Goal: Transaction & Acquisition: Book appointment/travel/reservation

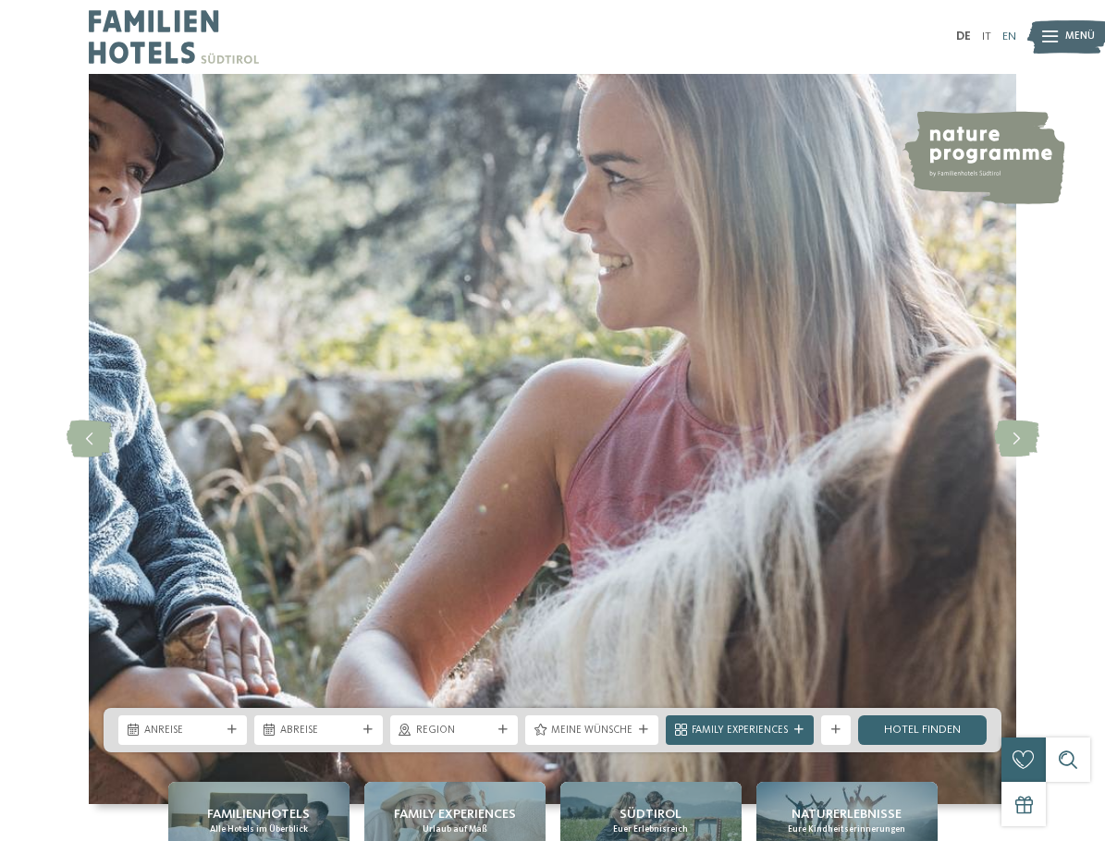
click at [1008, 37] on link "EN" at bounding box center [1009, 37] width 14 height 12
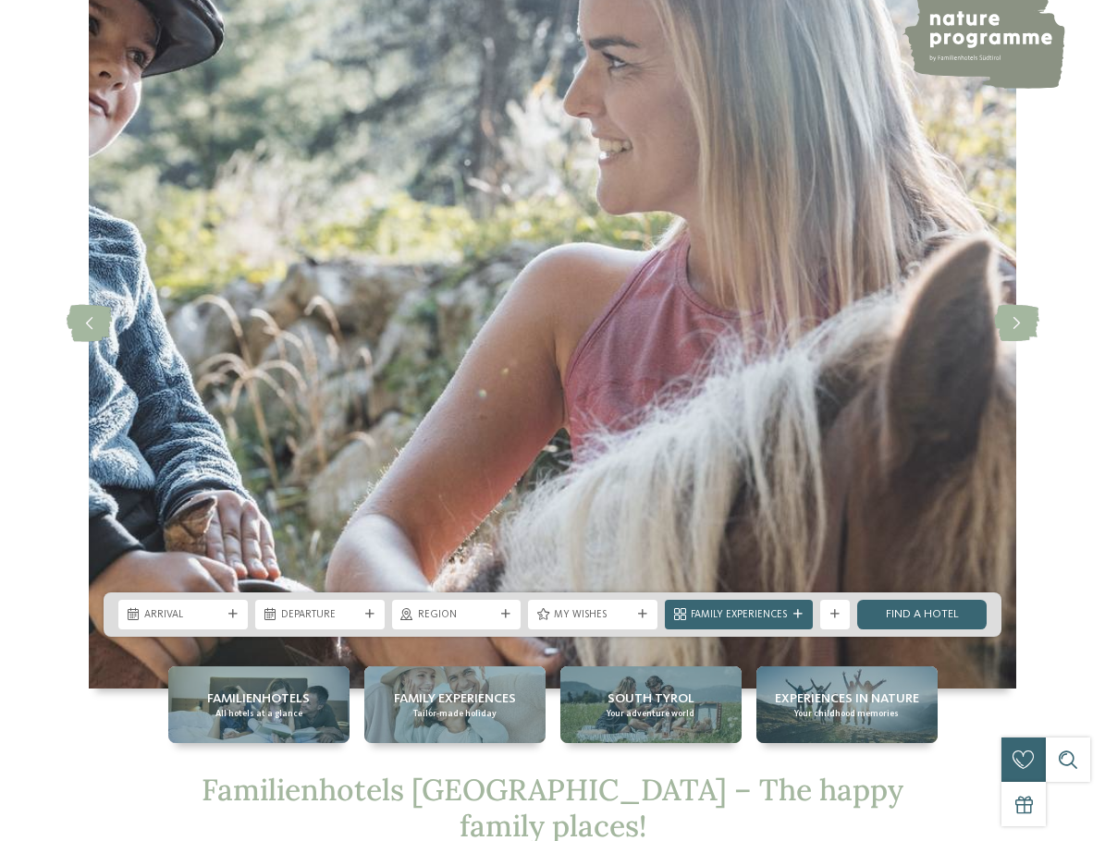
scroll to position [185, 0]
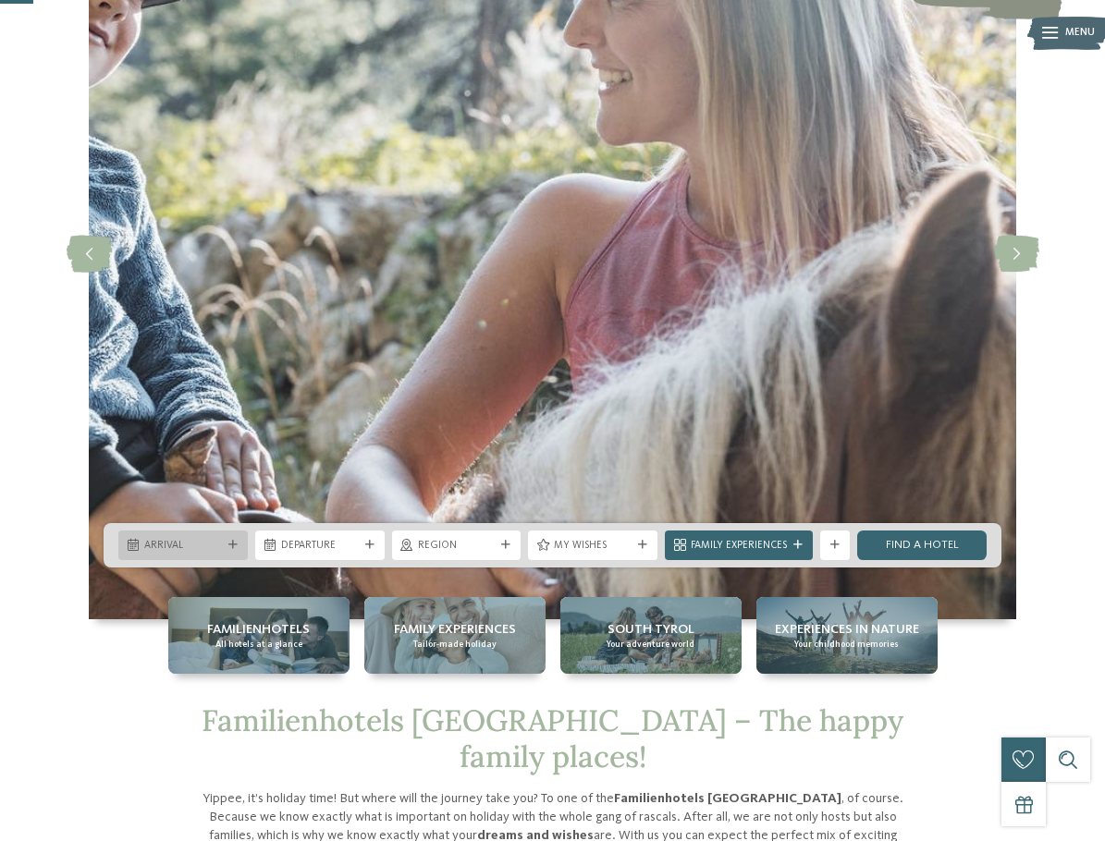
click at [208, 544] on span "Arrival" at bounding box center [183, 546] width 78 height 15
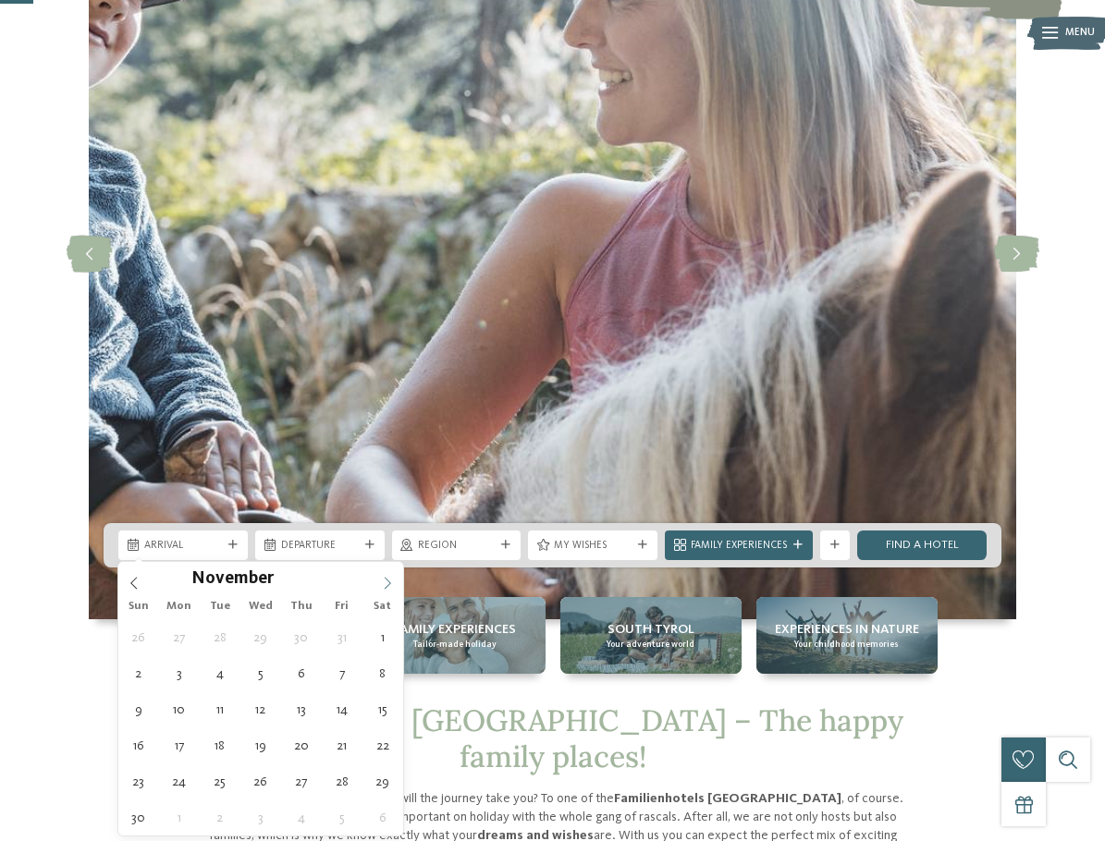
click at [382, 578] on icon at bounding box center [387, 583] width 13 height 13
type input "****"
click at [382, 578] on icon at bounding box center [387, 583] width 13 height 13
click at [395, 585] on span at bounding box center [387, 577] width 31 height 31
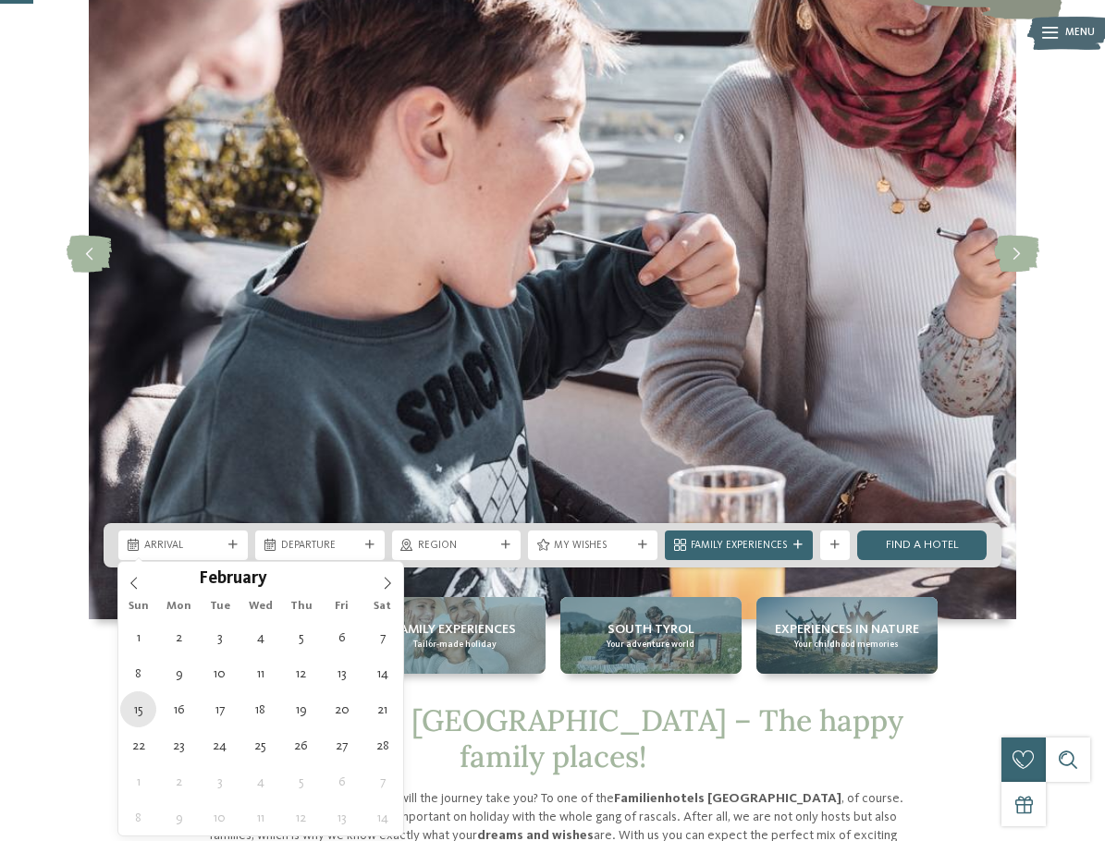
type div "15.02.2026"
type input "****"
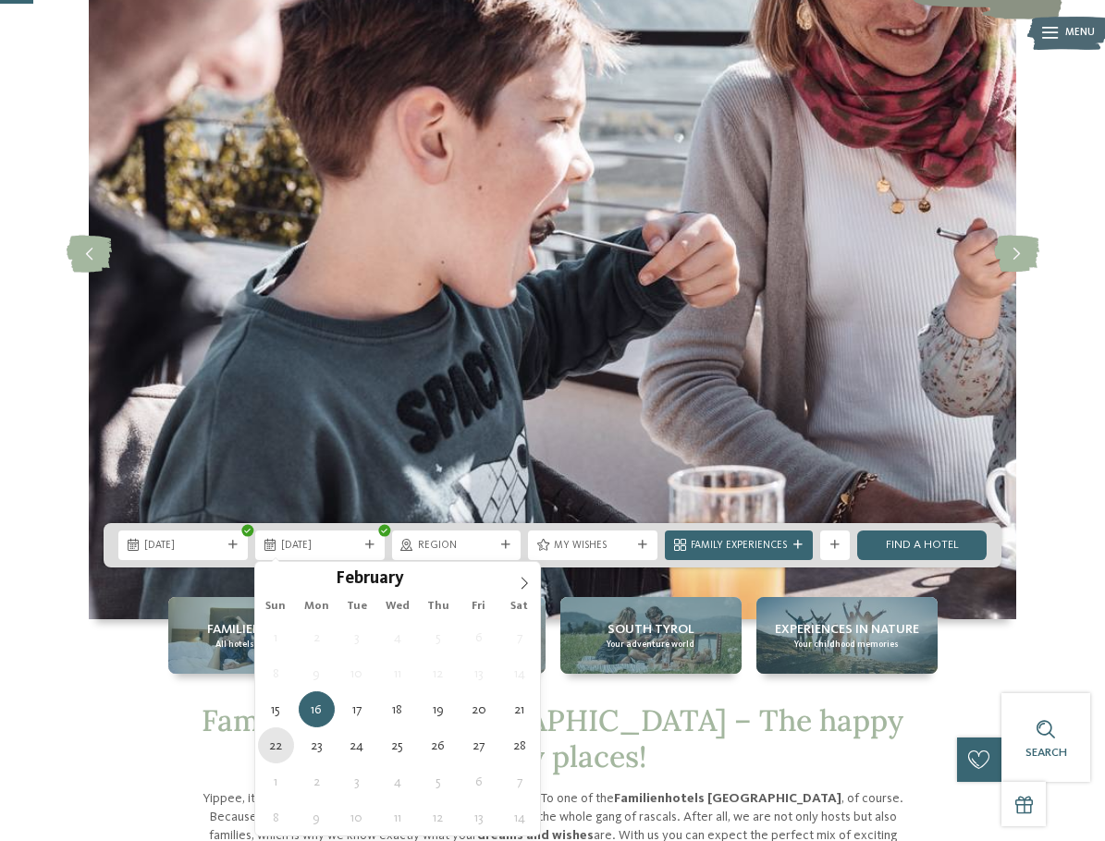
type div "22.02.2026"
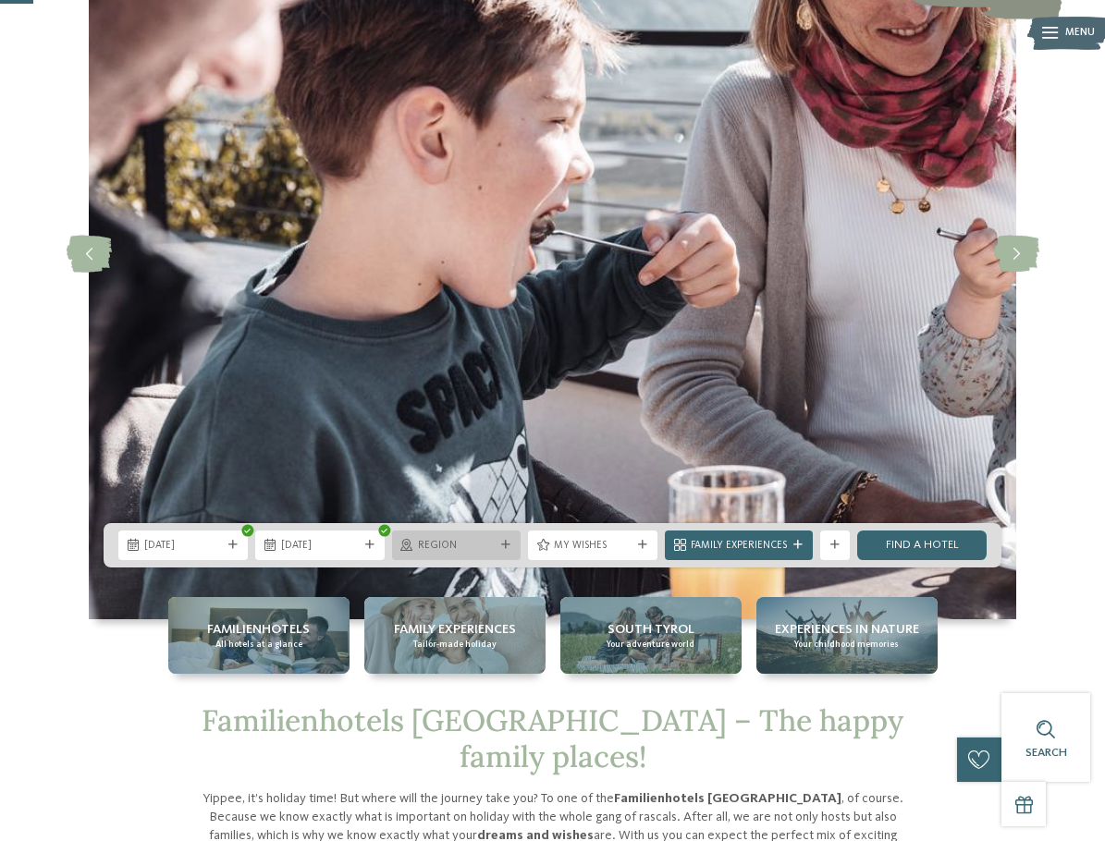
click at [425, 544] on span "Region" at bounding box center [457, 546] width 78 height 15
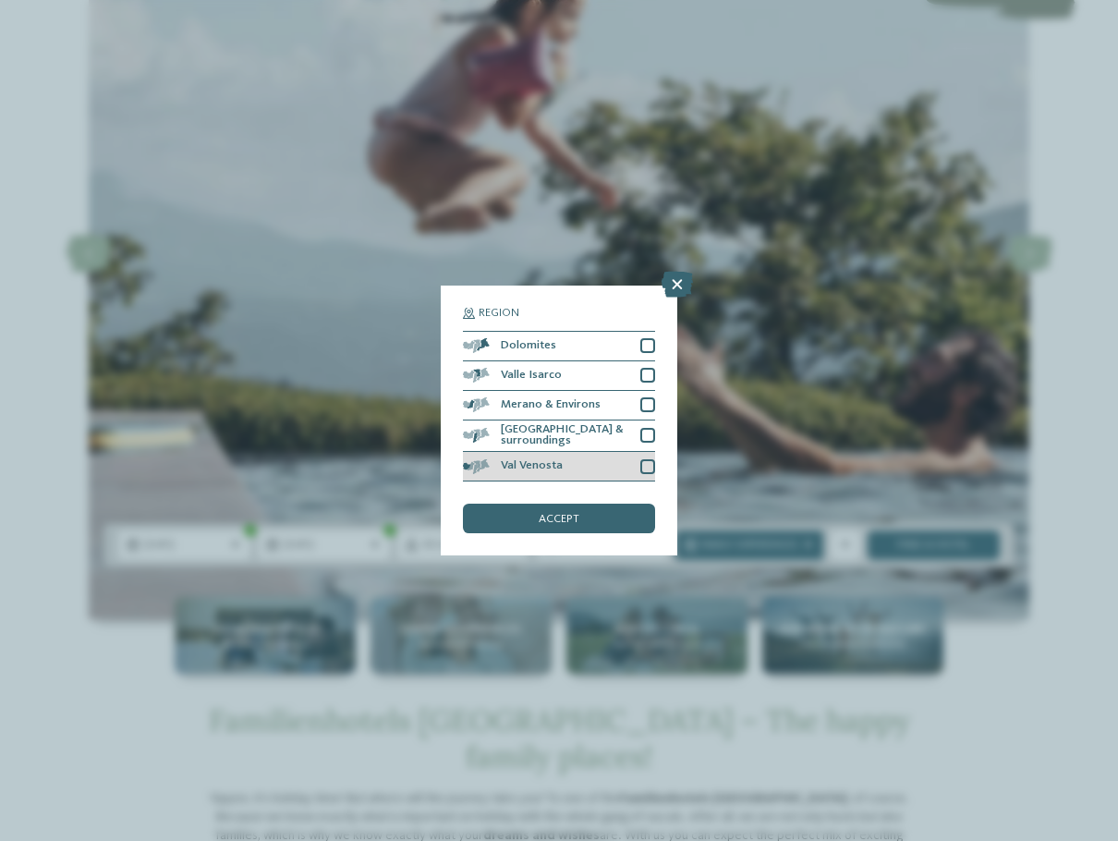
click at [651, 472] on div at bounding box center [648, 466] width 15 height 15
click at [650, 432] on div at bounding box center [648, 435] width 15 height 15
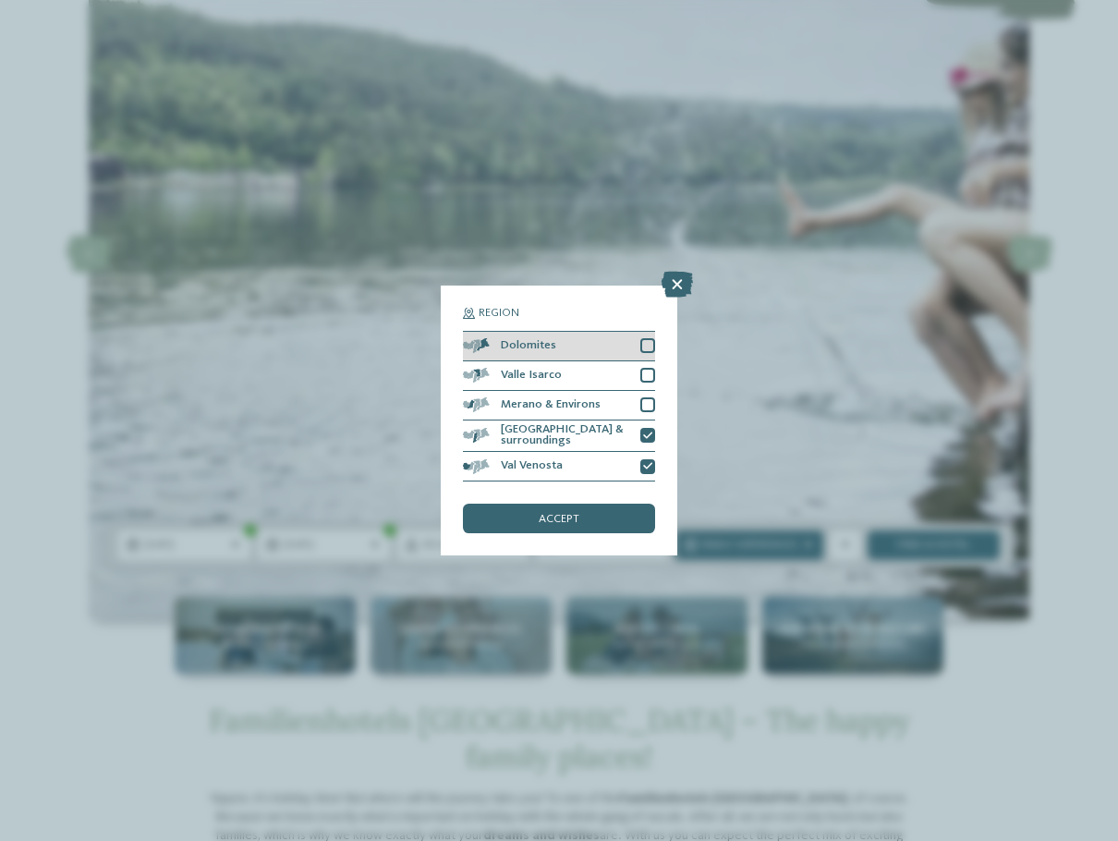
click at [649, 353] on div at bounding box center [648, 345] width 15 height 15
click at [647, 379] on div at bounding box center [648, 375] width 15 height 15
click at [646, 409] on div at bounding box center [648, 404] width 15 height 15
click at [622, 522] on div "accept" at bounding box center [559, 519] width 192 height 30
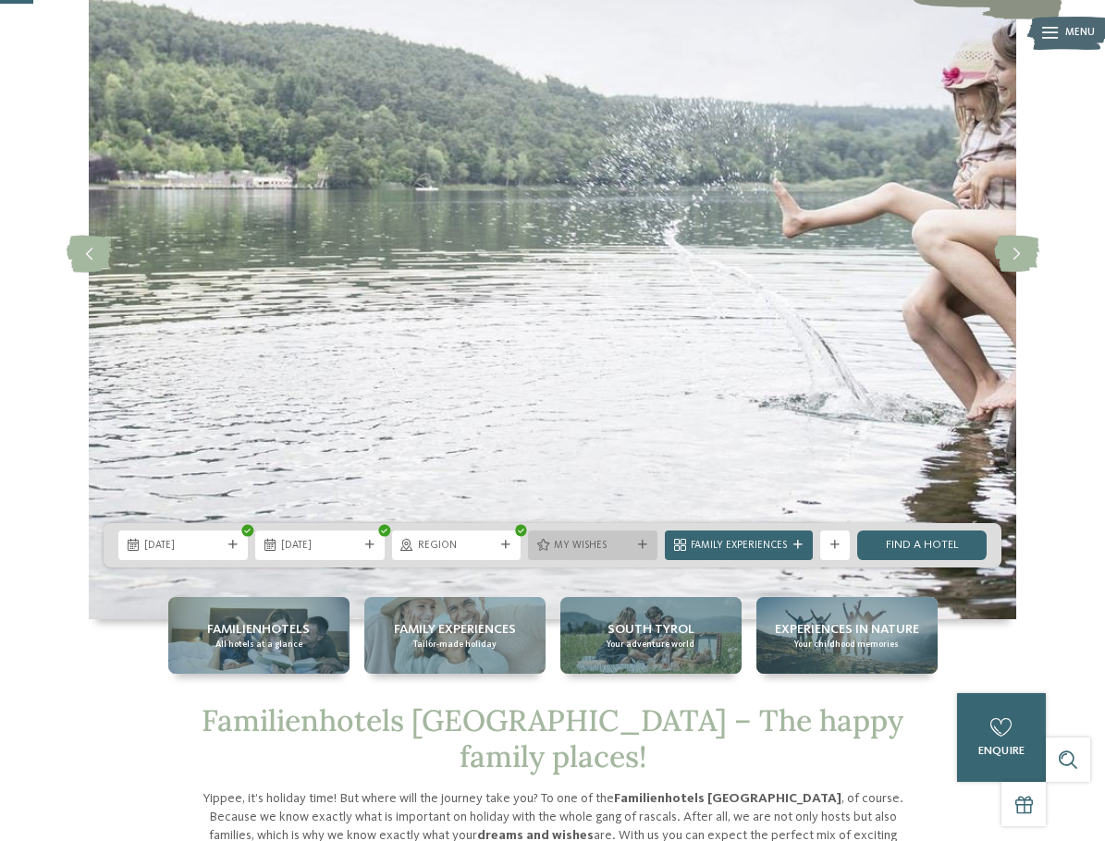
click at [617, 547] on span "My wishes" at bounding box center [593, 546] width 78 height 15
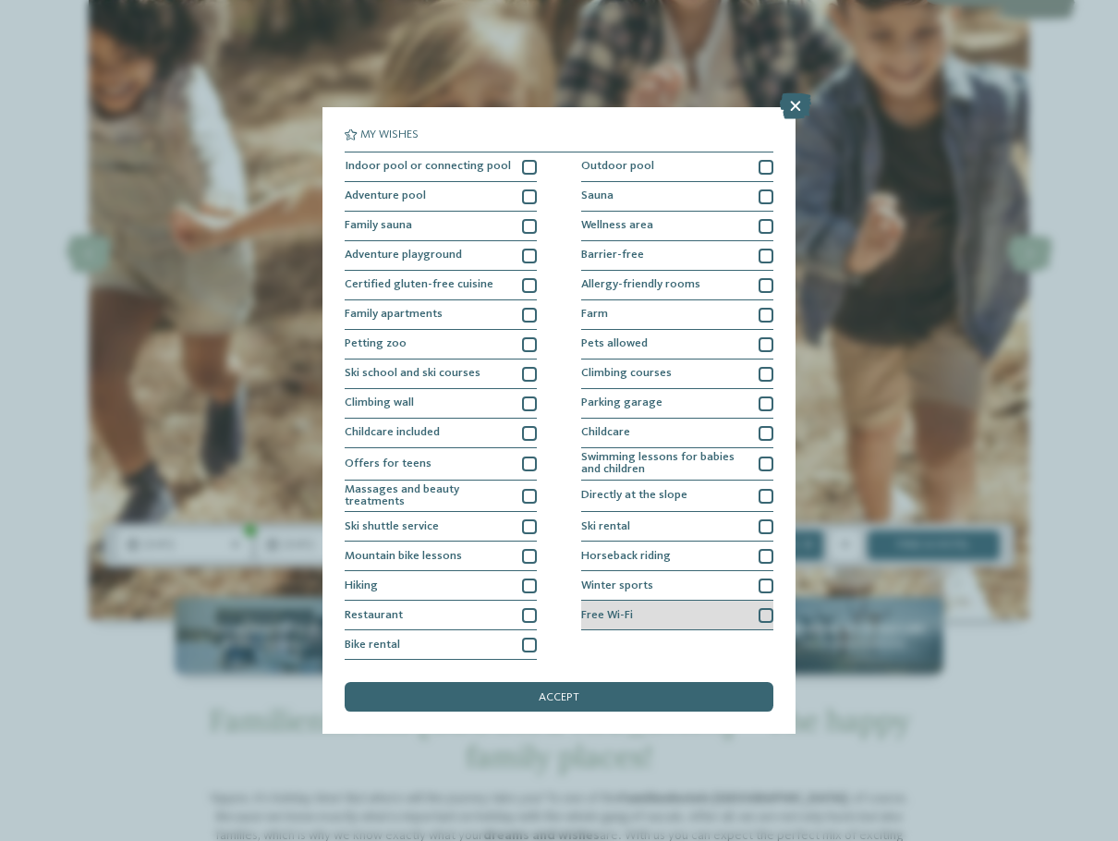
click at [763, 617] on div at bounding box center [766, 615] width 15 height 15
click at [764, 590] on div at bounding box center [766, 586] width 15 height 15
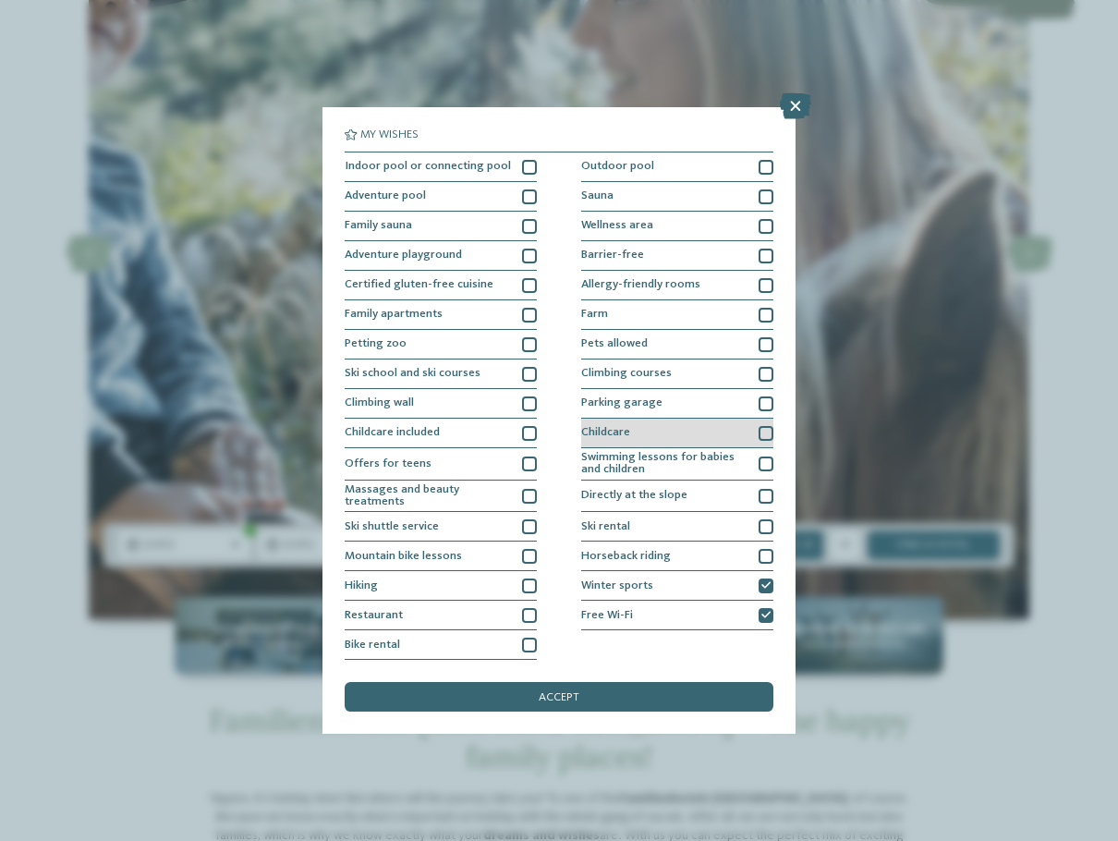
click at [767, 434] on div at bounding box center [766, 433] width 15 height 15
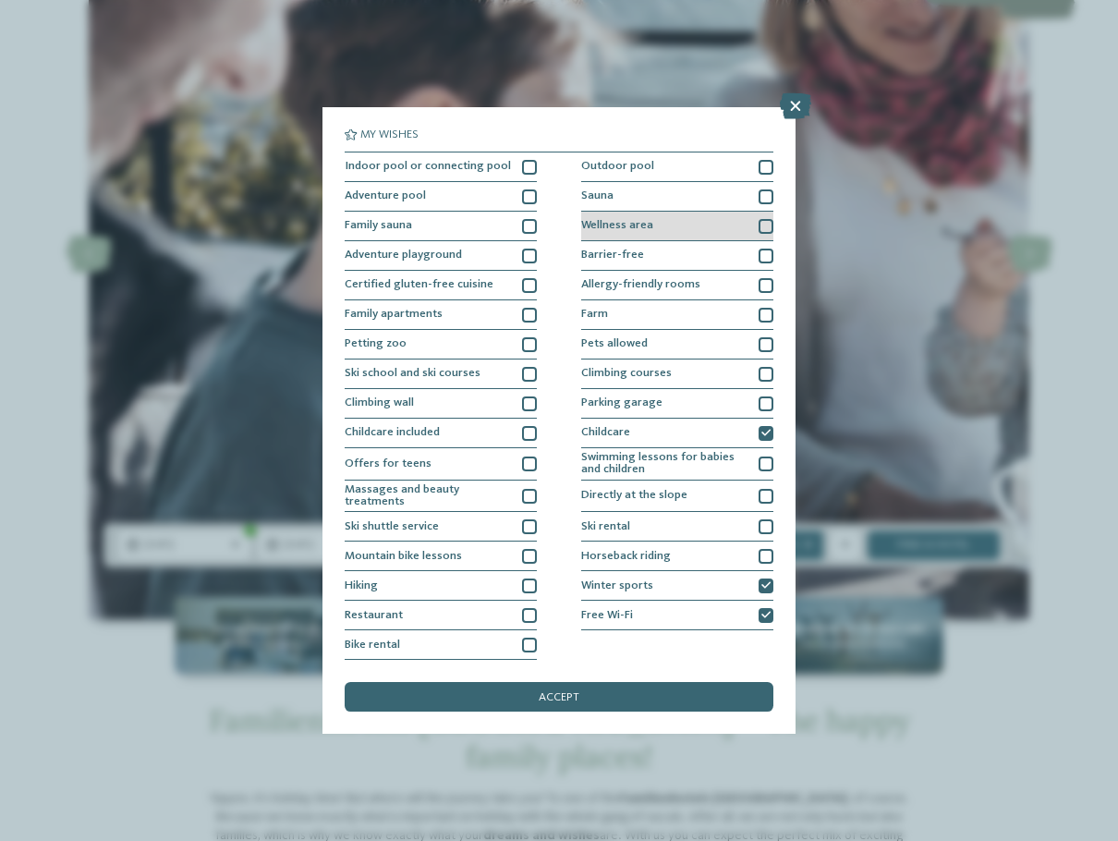
click at [768, 221] on div at bounding box center [766, 226] width 15 height 15
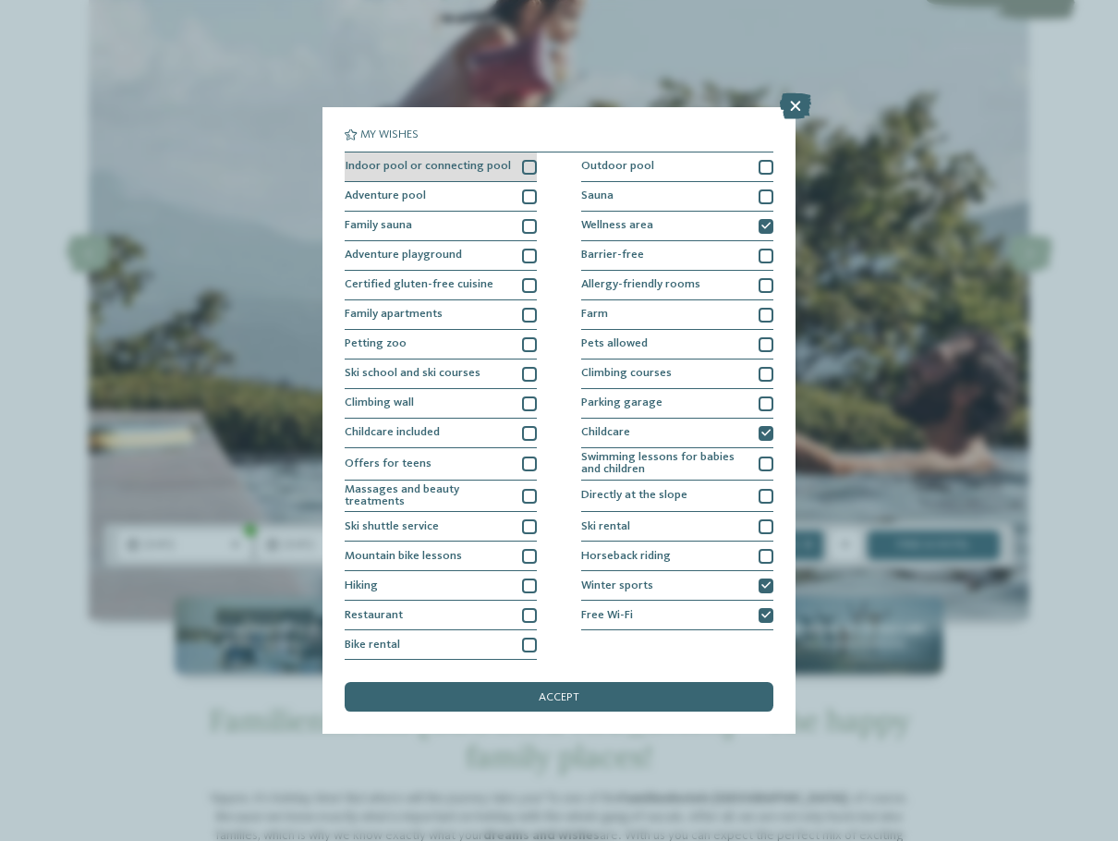
click at [518, 164] on div "Indoor pool or connecting pool" at bounding box center [441, 168] width 192 height 30
click at [654, 688] on div "accept" at bounding box center [559, 697] width 429 height 30
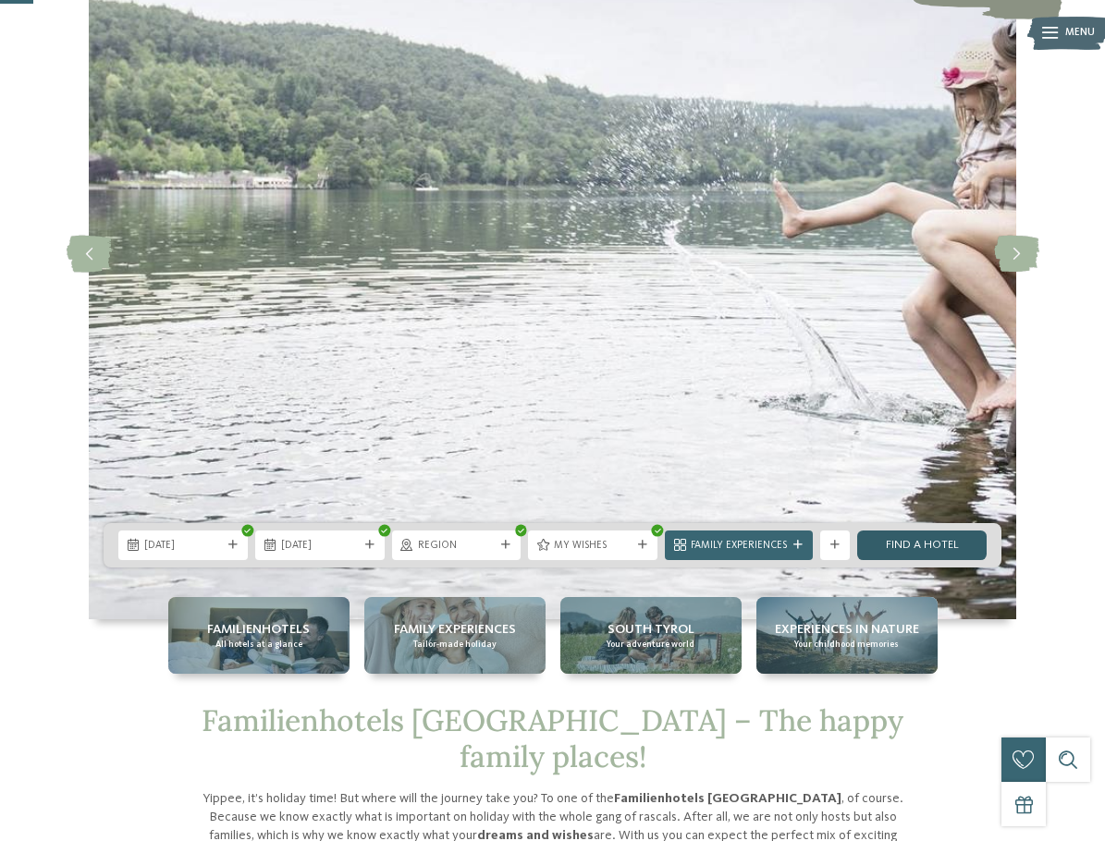
click at [934, 543] on link "Find a hotel" at bounding box center [921, 546] width 129 height 30
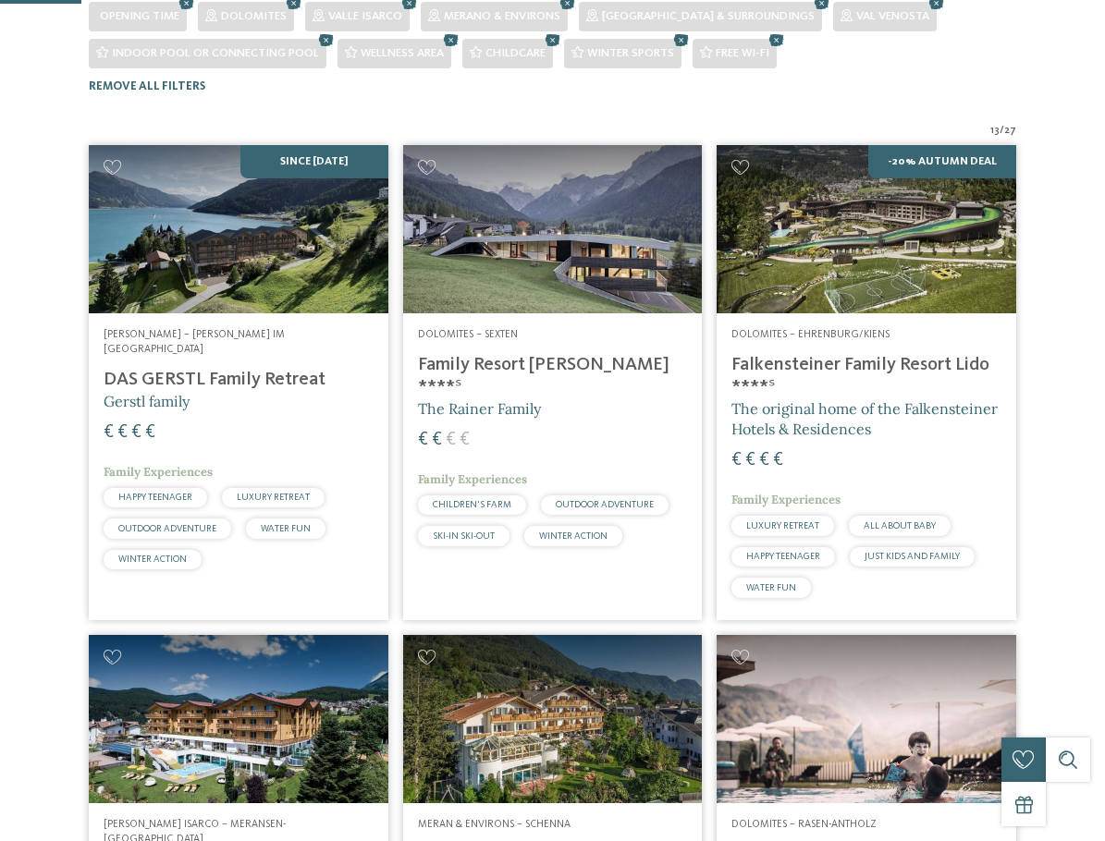
scroll to position [458, 0]
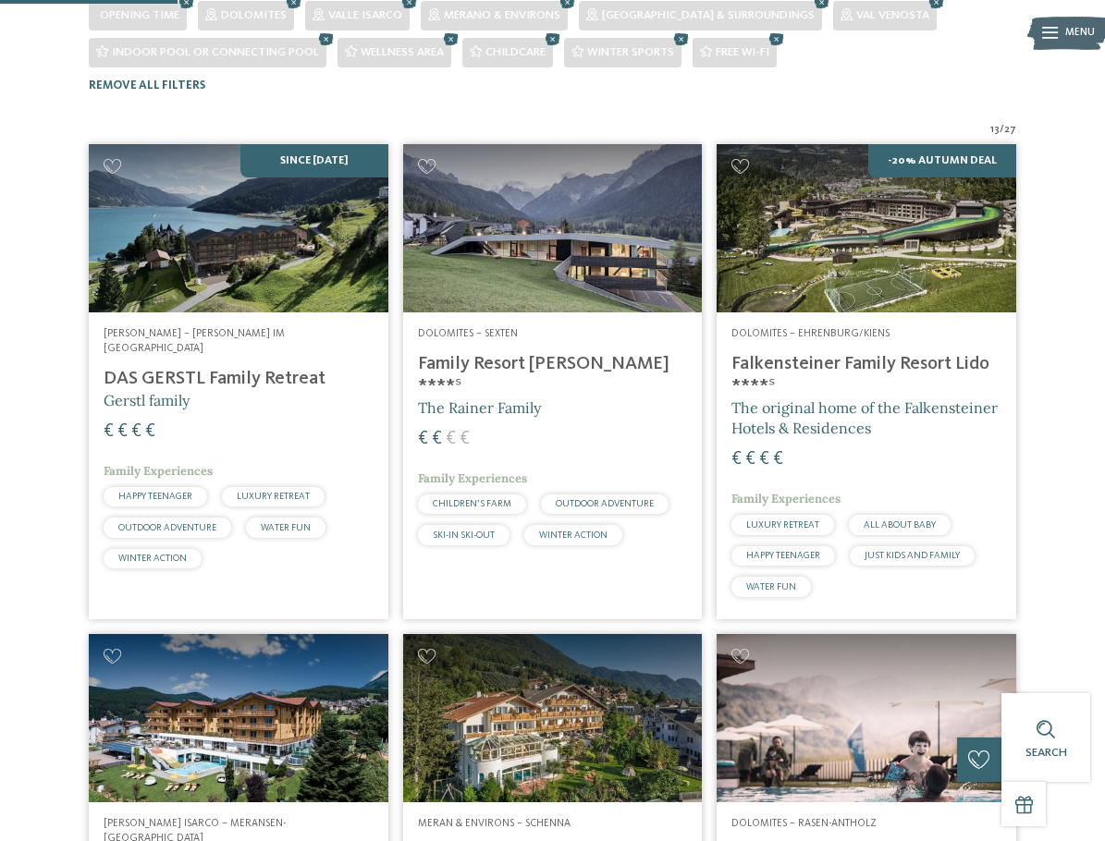
click at [503, 353] on h4 "Family Resort Rainer ****ˢ" at bounding box center [553, 375] width 270 height 44
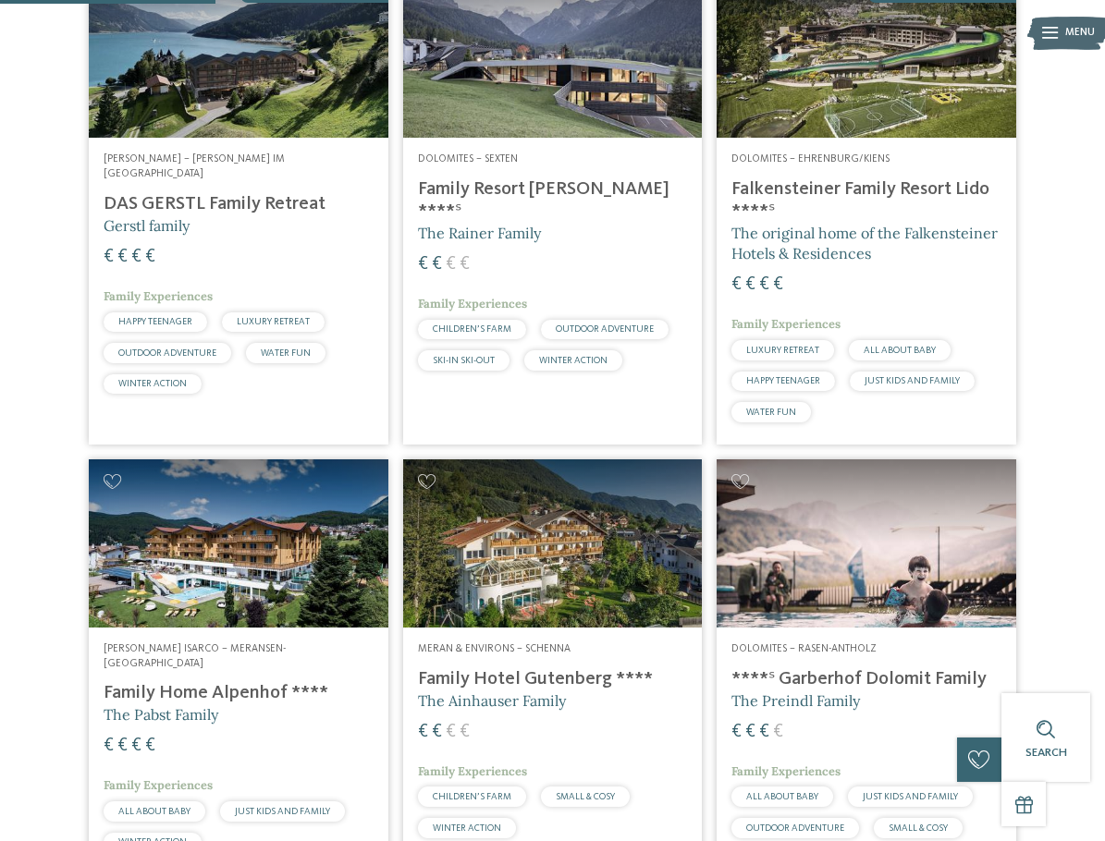
scroll to position [643, 0]
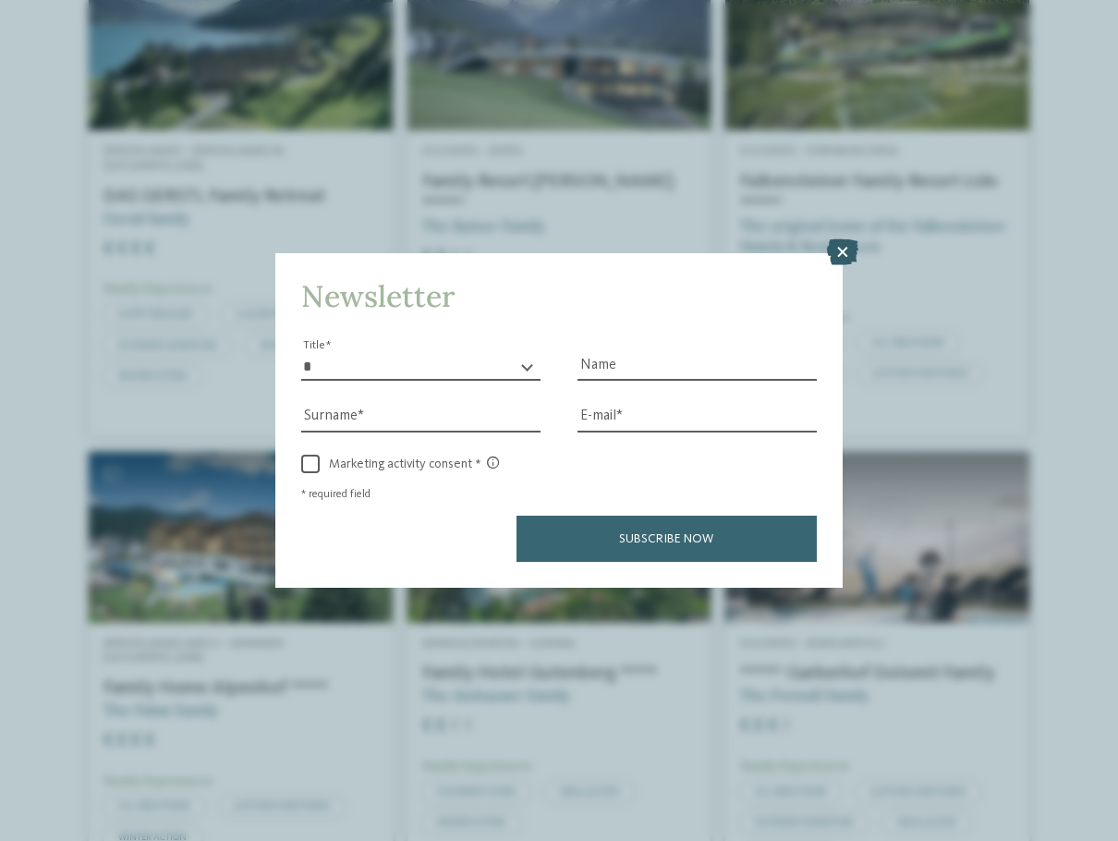
click at [854, 255] on icon at bounding box center [842, 252] width 31 height 26
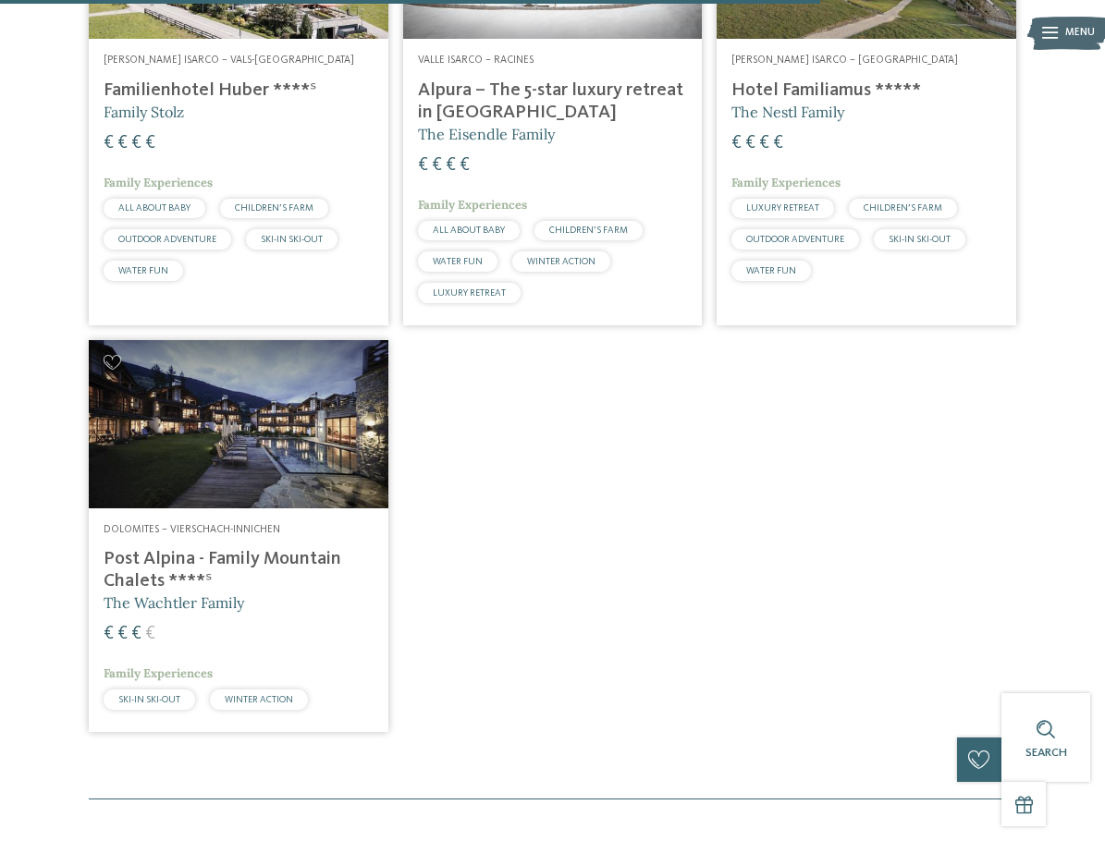
scroll to position [2122, 0]
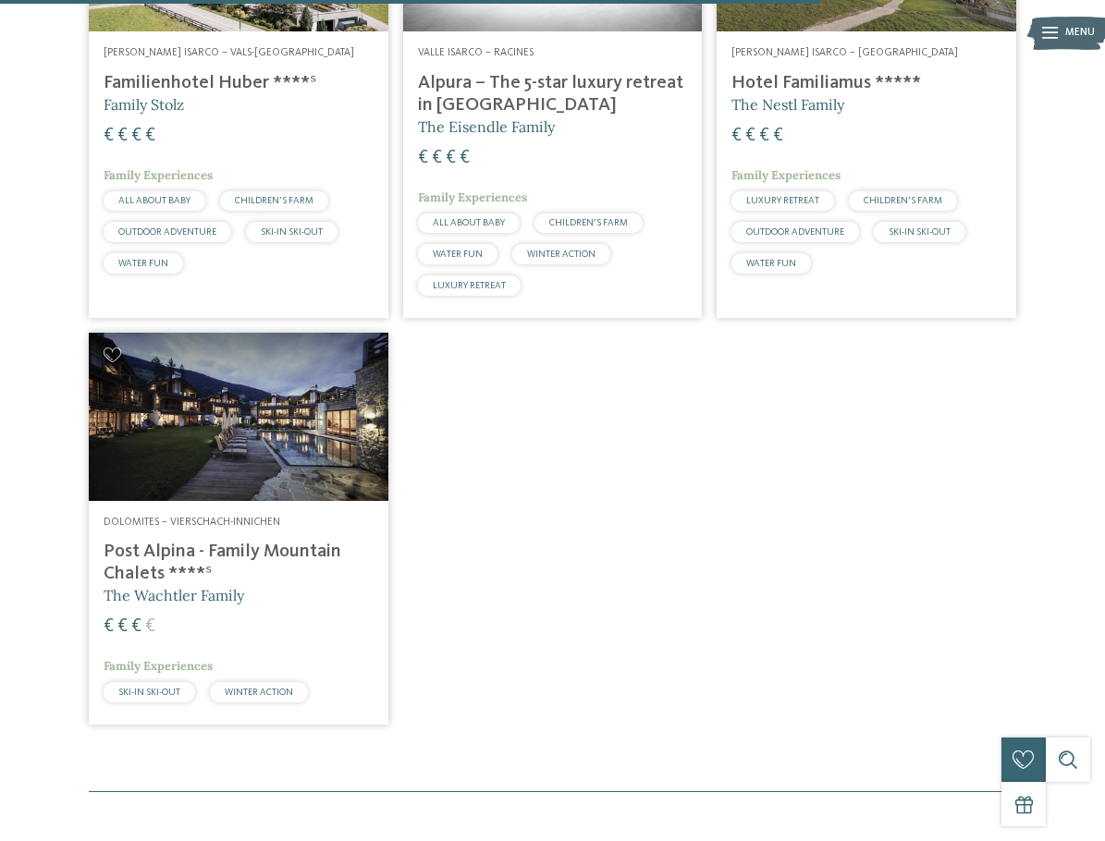
click at [152, 543] on h4 "Post Alpina - Family Mountain Chalets ****ˢ" at bounding box center [239, 563] width 270 height 44
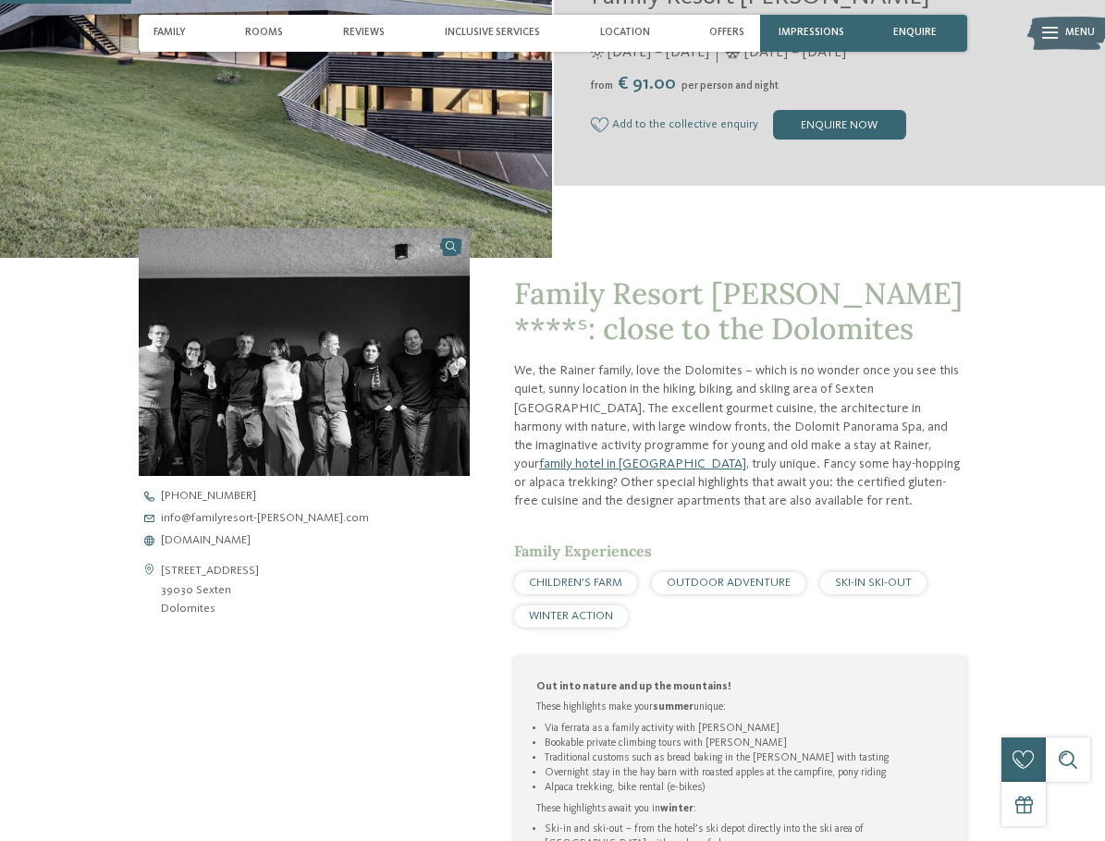
scroll to position [370, 0]
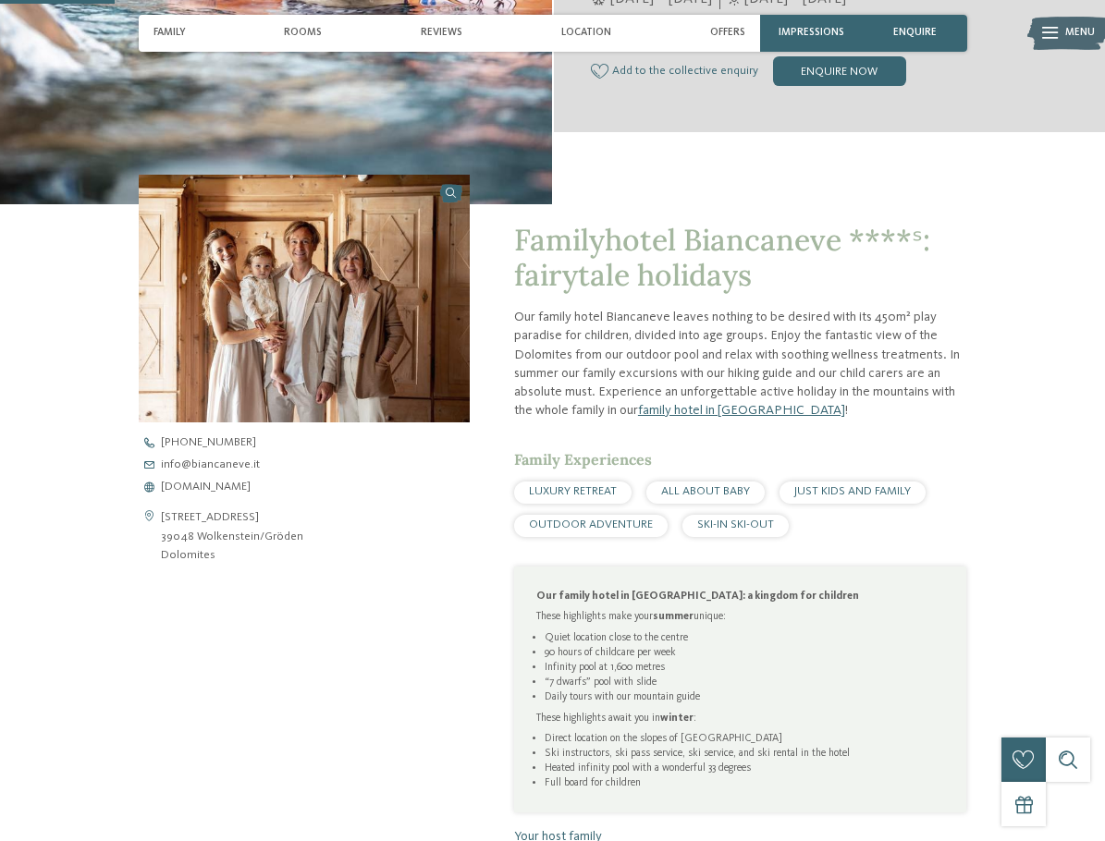
scroll to position [462, 0]
